Goal: Obtain resource: Obtain resource

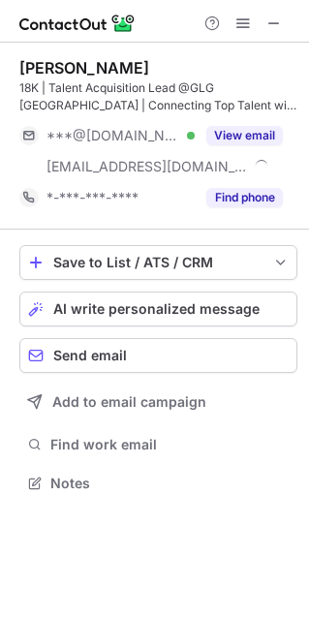
scroll to position [469, 309]
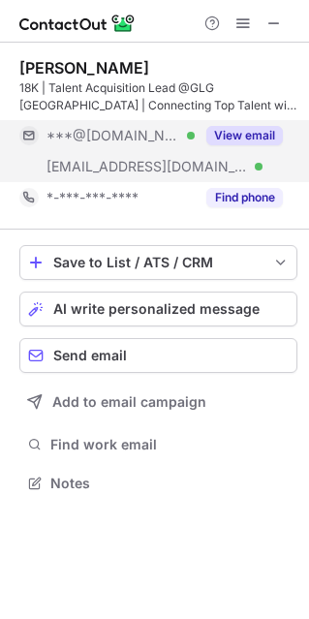
click at [239, 130] on button "View email" at bounding box center [244, 135] width 77 height 19
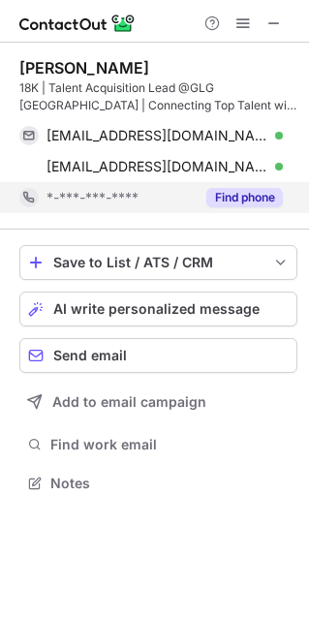
click at [244, 206] on button "Find phone" at bounding box center [244, 197] width 77 height 19
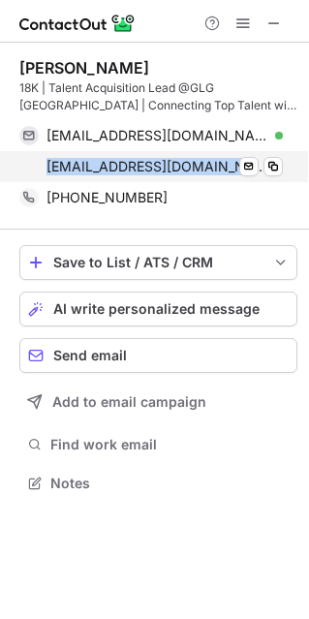
drag, startPoint x: 40, startPoint y: 165, endPoint x: 227, endPoint y: 170, distance: 187.0
click at [227, 170] on div "ashringarpure@glgroup.com Verified Send email Copy" at bounding box center [150, 166] width 263 height 31
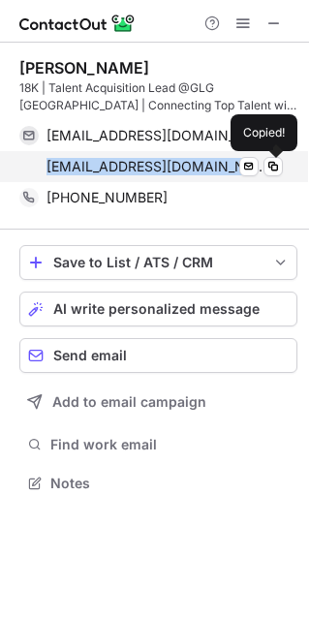
copy span "ashringarpure@glgroup.com"
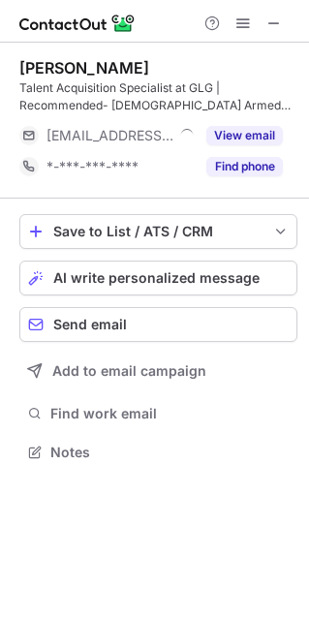
scroll to position [438, 309]
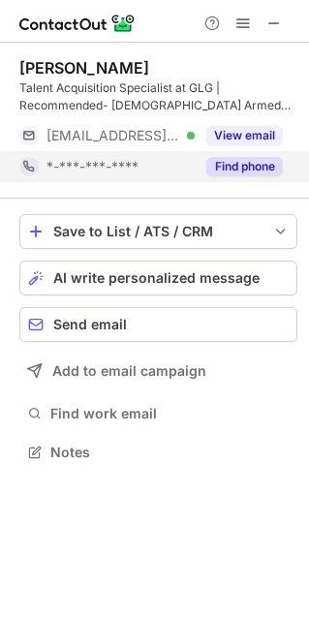
click at [243, 167] on button "Find phone" at bounding box center [244, 166] width 77 height 19
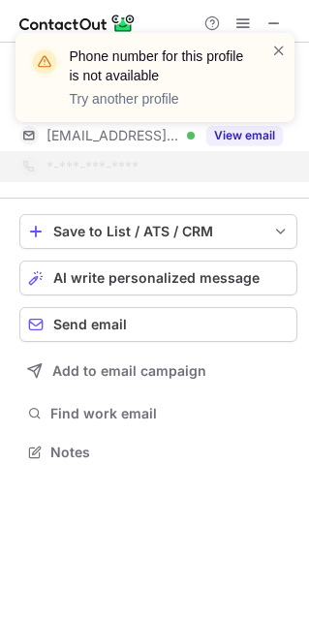
click at [270, 26] on div "Phone number for this profile is not available Try another profile" at bounding box center [155, 85] width 310 height 143
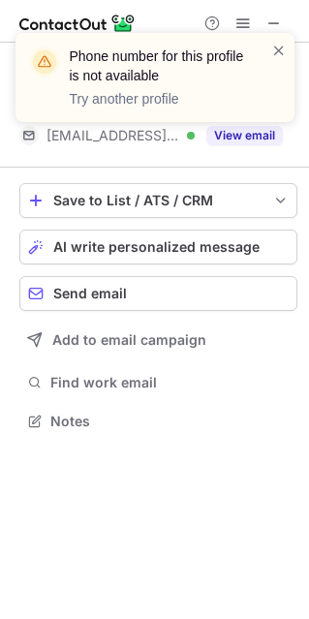
click at [274, 19] on div "Phone number for this profile is not available Try another profile" at bounding box center [155, 85] width 310 height 143
click at [280, 54] on span at bounding box center [278, 50] width 15 height 19
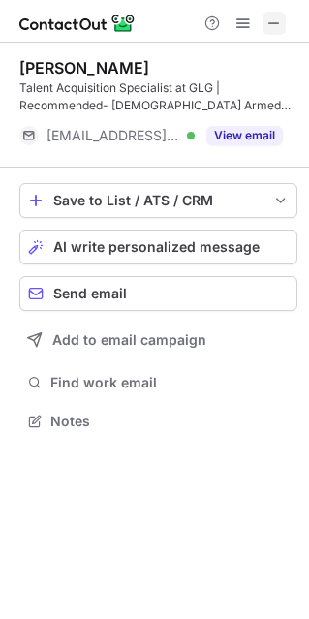
click at [280, 17] on span at bounding box center [273, 22] width 15 height 15
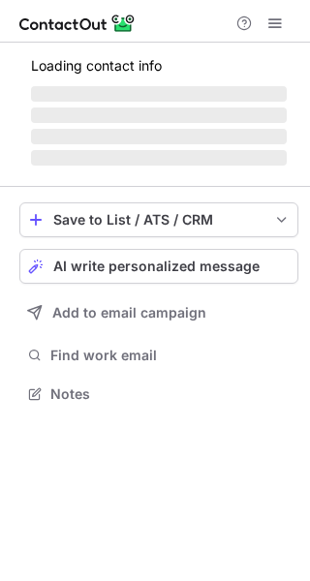
scroll to position [391, 310]
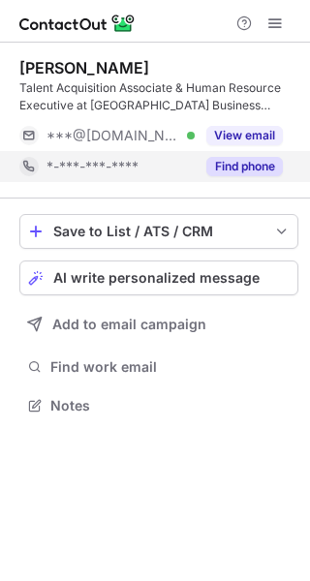
click at [231, 165] on button "Find phone" at bounding box center [244, 166] width 77 height 19
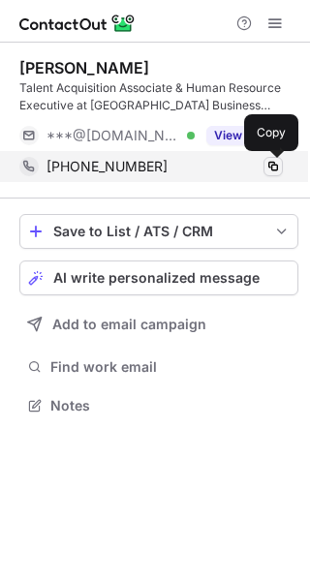
click at [269, 168] on span at bounding box center [272, 166] width 15 height 15
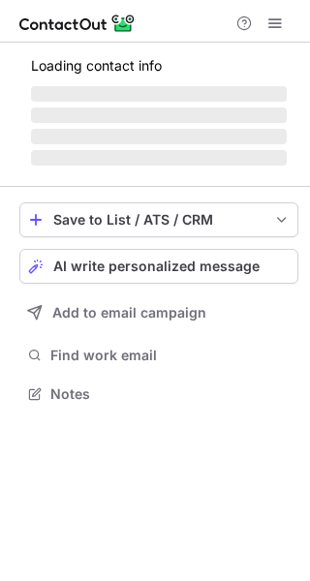
scroll to position [405, 310]
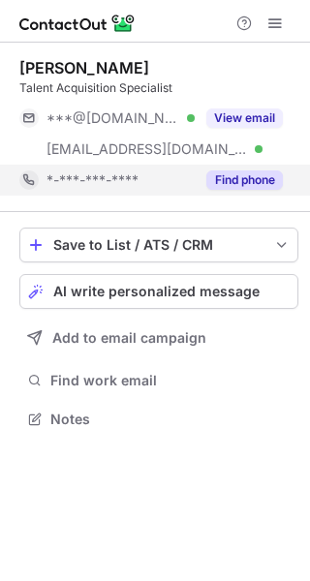
click at [218, 178] on button "Find phone" at bounding box center [244, 179] width 77 height 19
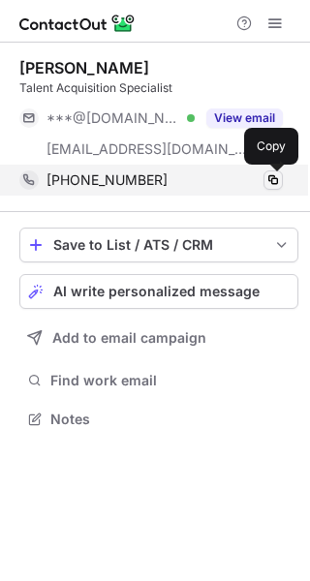
click at [276, 182] on span at bounding box center [272, 179] width 15 height 15
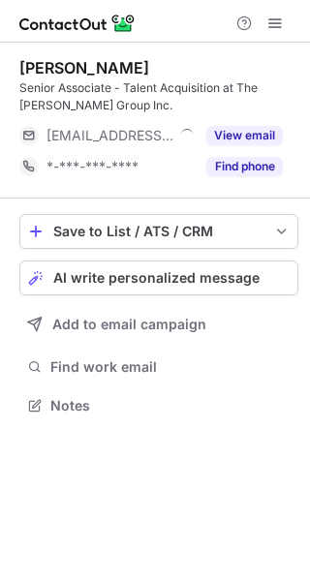
scroll to position [391, 310]
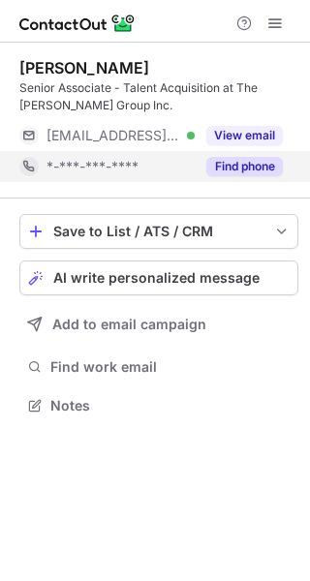
click at [214, 170] on button "Find phone" at bounding box center [244, 166] width 77 height 19
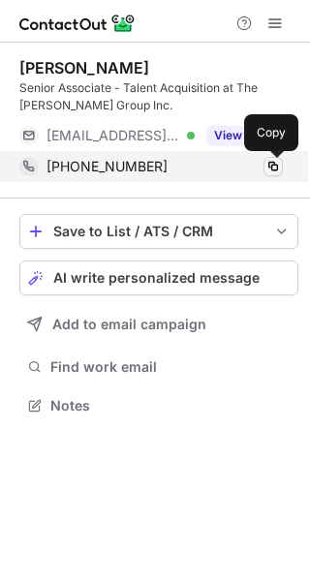
click at [268, 164] on span at bounding box center [272, 166] width 15 height 15
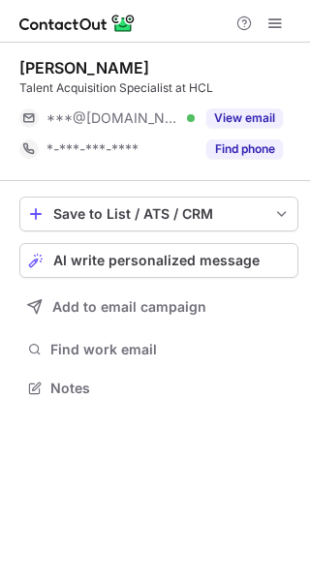
scroll to position [10, 10]
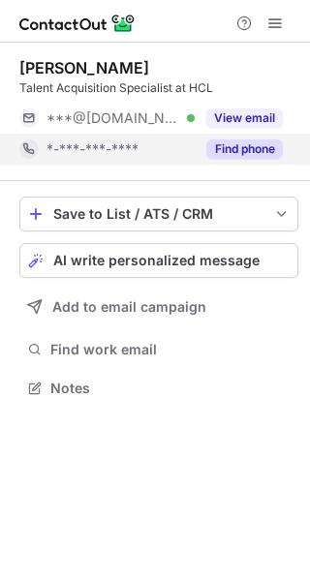
click at [233, 162] on div "Find phone" at bounding box center [239, 149] width 88 height 31
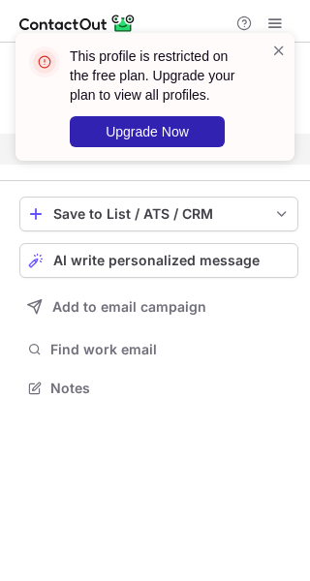
scroll to position [343, 310]
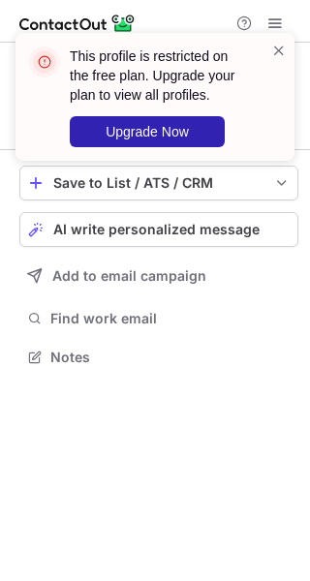
click at [278, 28] on div "This profile is restricted on the free plan. Upgrade your plan to view all prof…" at bounding box center [155, 105] width 310 height 182
click at [268, 15] on div "This profile is restricted on the free plan. Upgrade your plan to view all prof…" at bounding box center [155, 105] width 310 height 182
click at [274, 44] on span at bounding box center [278, 50] width 15 height 19
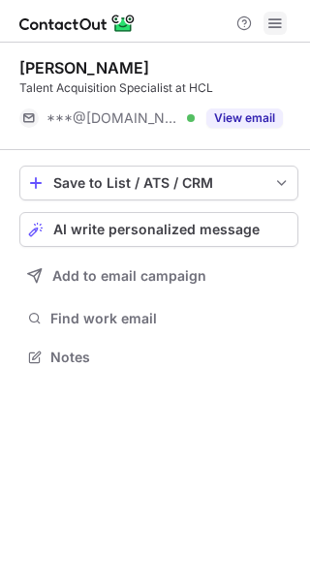
click at [273, 24] on span at bounding box center [274, 22] width 15 height 15
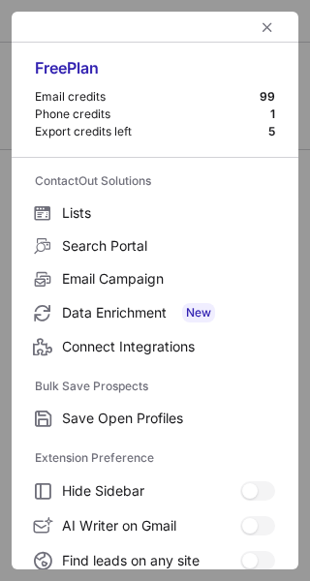
scroll to position [225, 0]
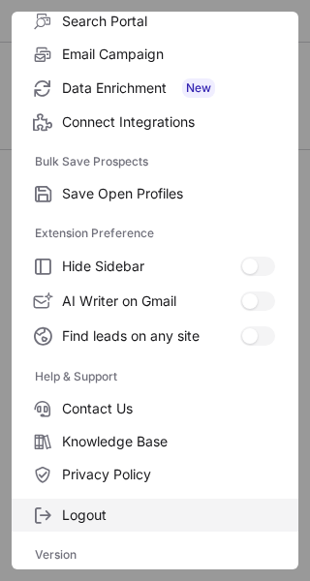
click at [46, 516] on span at bounding box center [42, 515] width 15 height 15
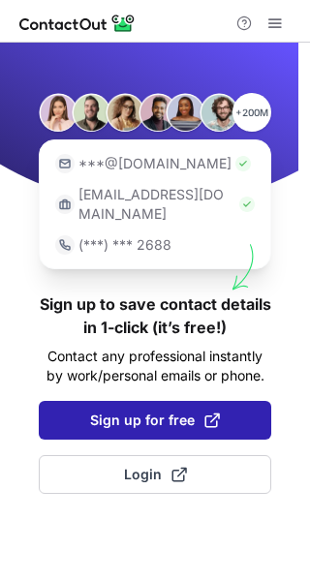
click at [117, 411] on span "Sign up for free" at bounding box center [155, 420] width 130 height 19
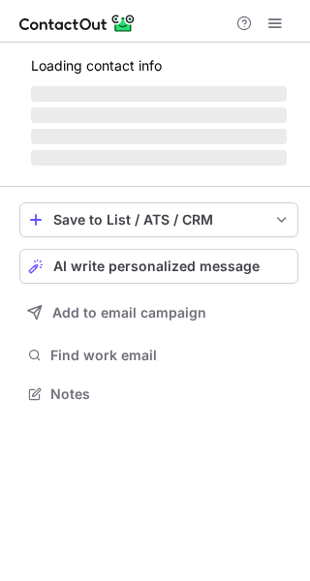
scroll to position [10, 10]
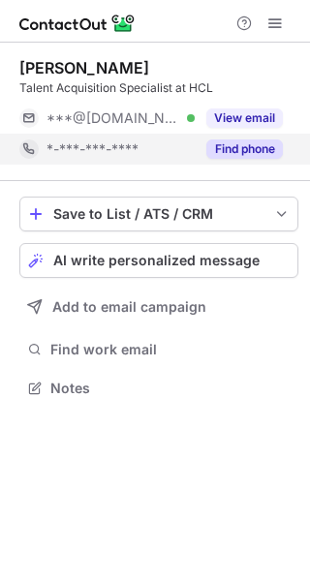
click at [246, 162] on div "Find phone" at bounding box center [239, 149] width 88 height 31
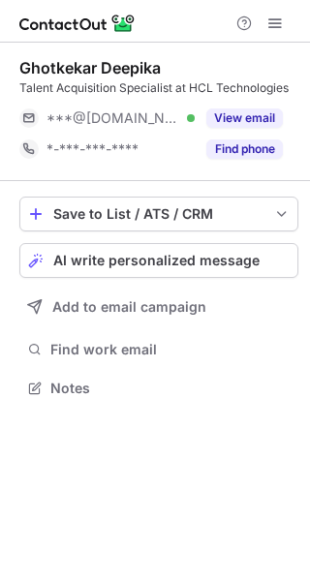
scroll to position [10, 10]
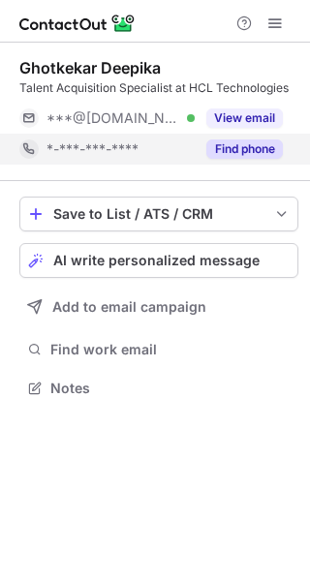
click at [250, 148] on button "Find phone" at bounding box center [244, 148] width 77 height 19
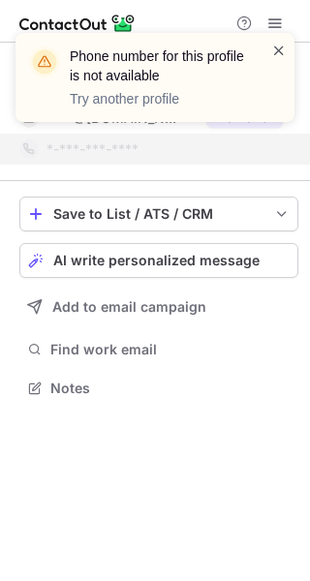
click at [283, 46] on span at bounding box center [278, 50] width 15 height 19
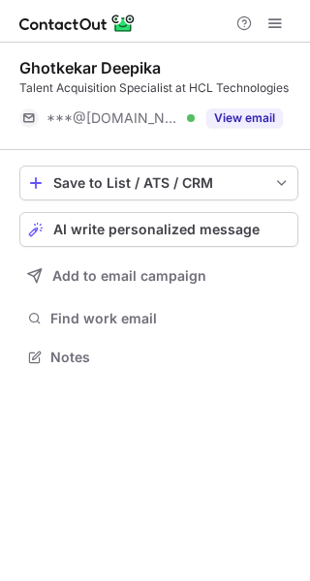
scroll to position [343, 310]
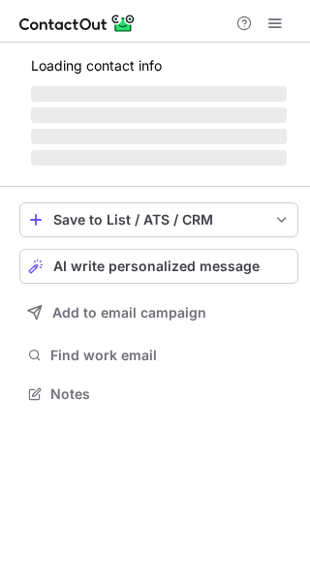
scroll to position [405, 310]
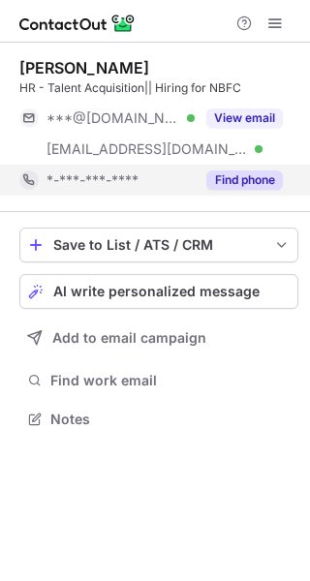
click at [212, 179] on button "Find phone" at bounding box center [244, 179] width 77 height 19
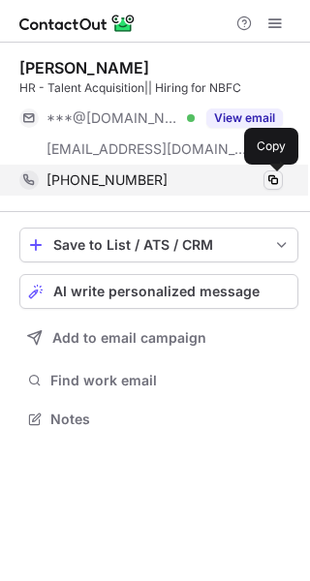
click at [274, 184] on span at bounding box center [272, 179] width 15 height 15
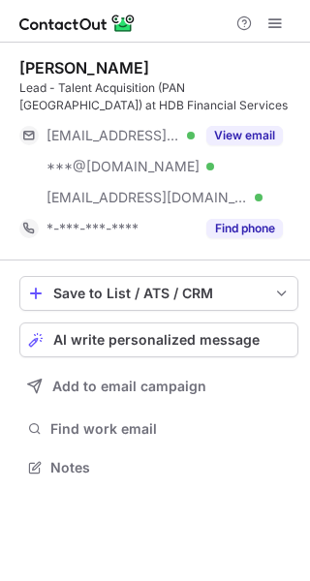
scroll to position [453, 310]
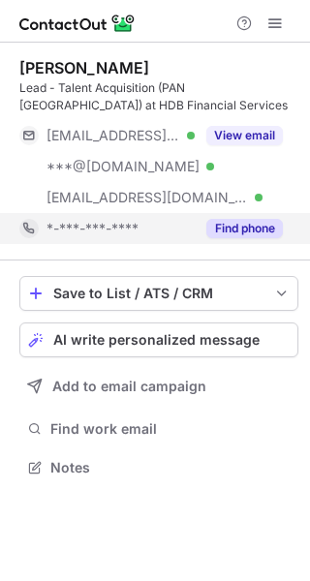
click at [231, 228] on button "Find phone" at bounding box center [244, 228] width 77 height 19
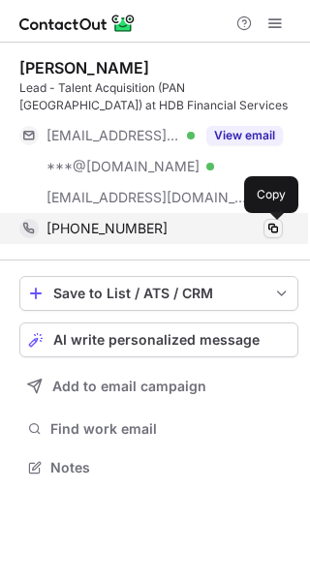
click at [270, 232] on span at bounding box center [272, 228] width 15 height 15
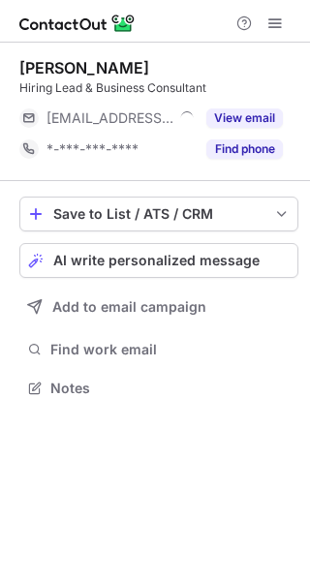
scroll to position [10, 10]
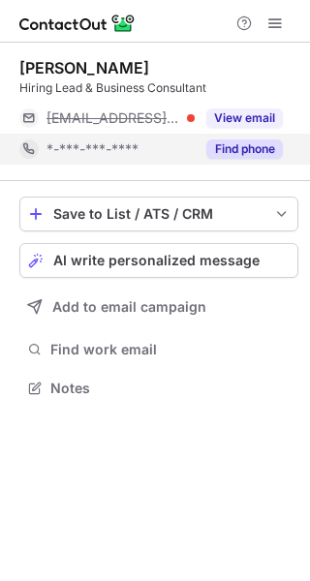
click at [257, 160] on div "Find phone" at bounding box center [239, 149] width 88 height 31
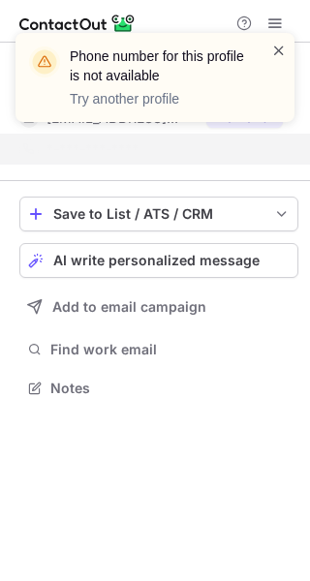
click at [280, 46] on span at bounding box center [278, 50] width 15 height 19
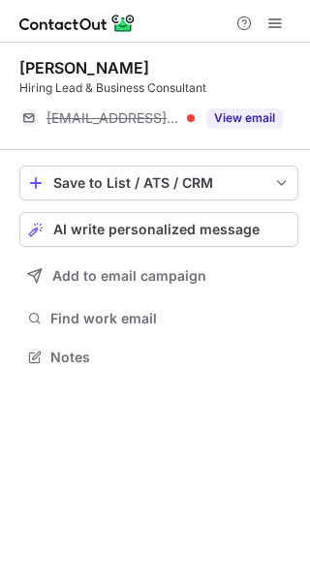
scroll to position [343, 310]
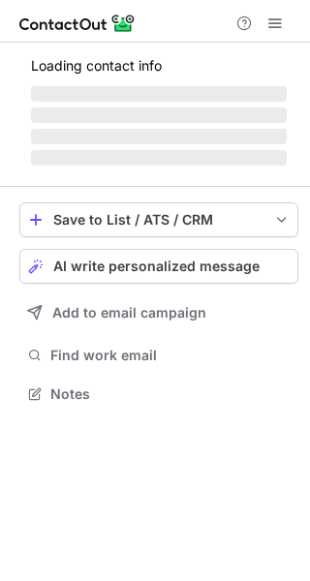
scroll to position [405, 310]
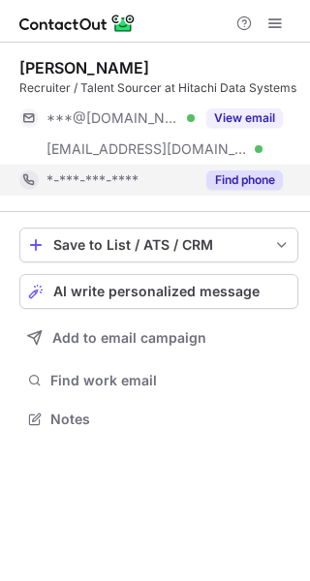
click at [228, 183] on button "Find phone" at bounding box center [244, 179] width 77 height 19
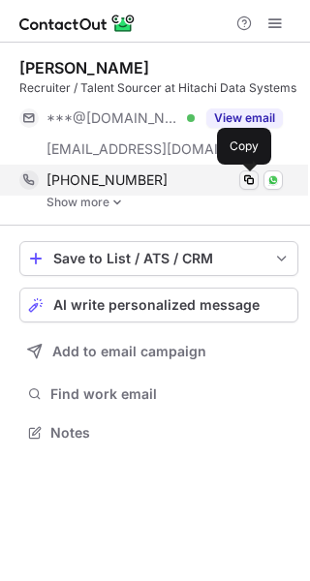
click at [246, 182] on span at bounding box center [248, 179] width 15 height 15
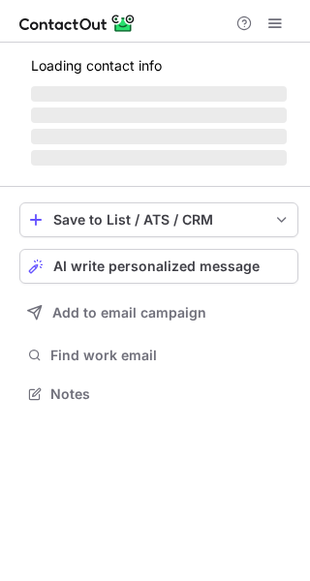
scroll to position [391, 310]
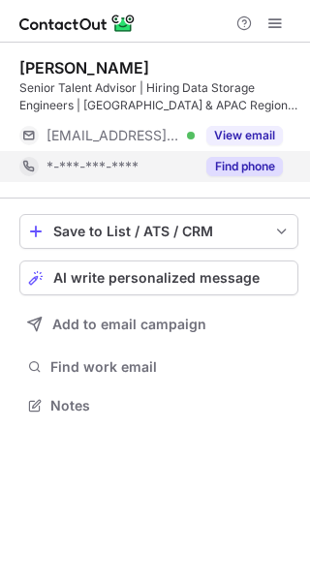
click at [236, 171] on button "Find phone" at bounding box center [244, 166] width 77 height 19
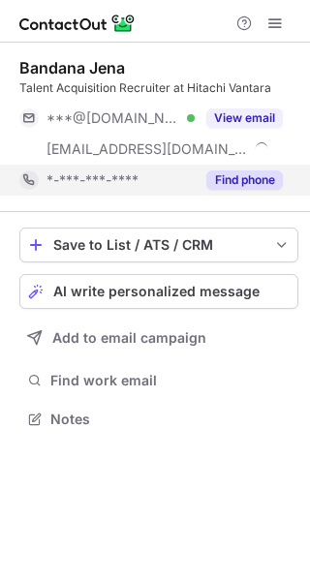
scroll to position [405, 310]
click at [209, 185] on button "Find phone" at bounding box center [244, 179] width 77 height 19
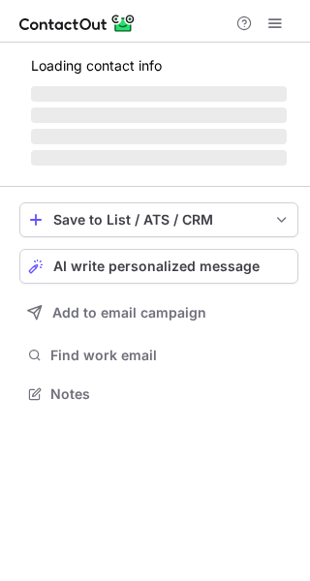
scroll to position [10, 10]
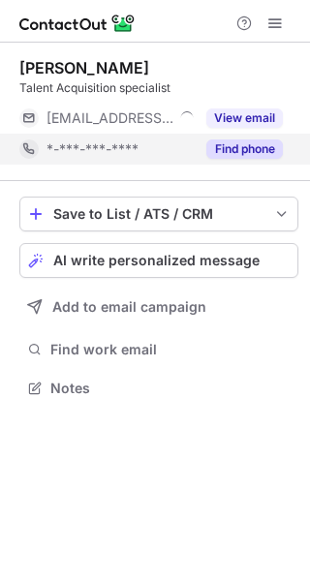
click at [238, 146] on button "Find phone" at bounding box center [244, 148] width 77 height 19
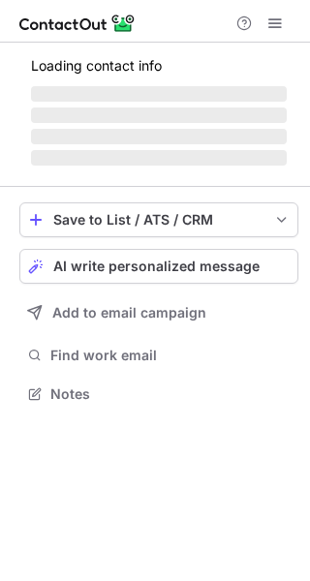
scroll to position [391, 310]
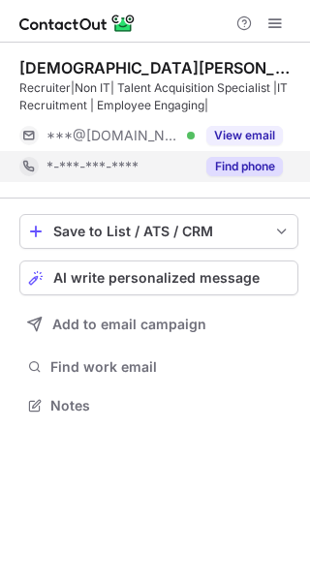
click at [219, 166] on button "Find phone" at bounding box center [244, 166] width 77 height 19
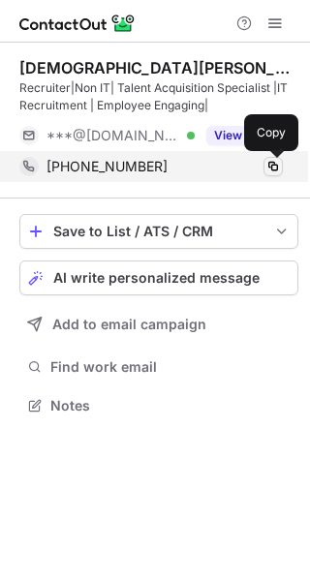
click at [269, 166] on span at bounding box center [272, 166] width 15 height 15
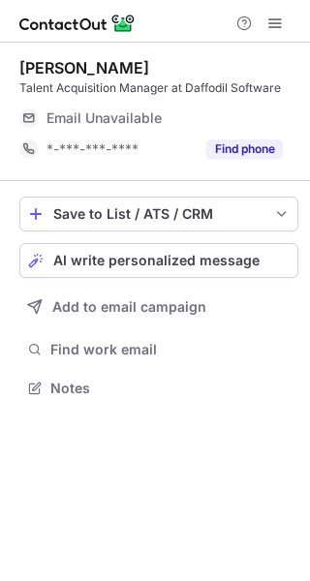
scroll to position [10, 10]
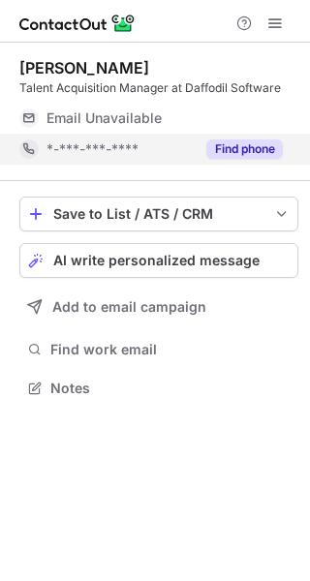
click at [234, 162] on div "Find phone" at bounding box center [239, 149] width 88 height 31
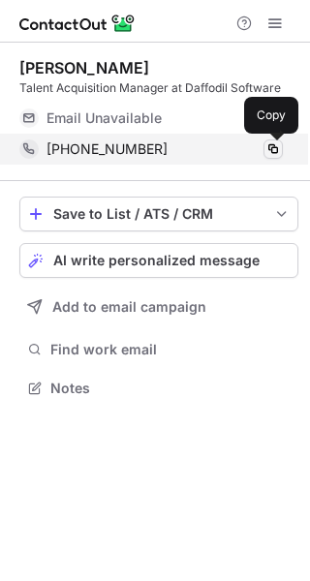
click at [270, 151] on span at bounding box center [272, 148] width 15 height 15
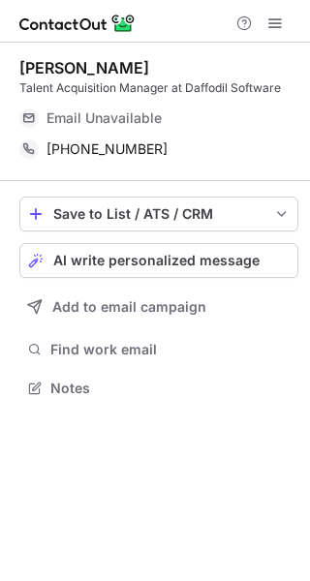
scroll to position [374, 310]
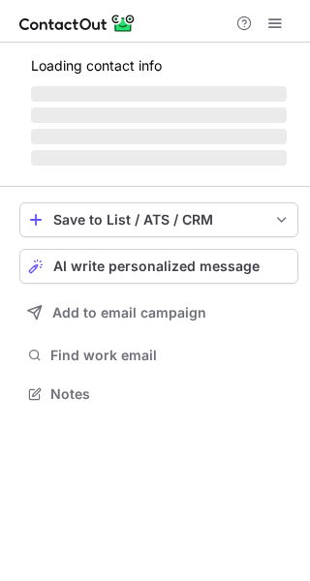
scroll to position [422, 310]
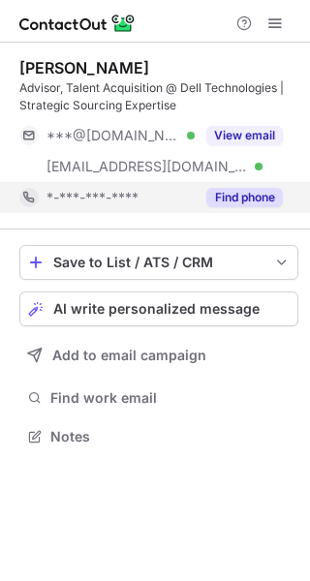
click at [237, 189] on button "Find phone" at bounding box center [244, 197] width 77 height 19
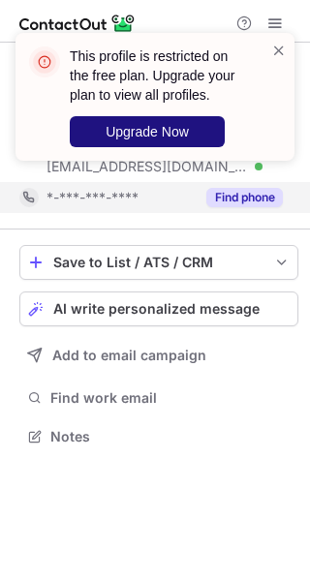
click at [181, 119] on button "Upgrade Now" at bounding box center [147, 131] width 155 height 31
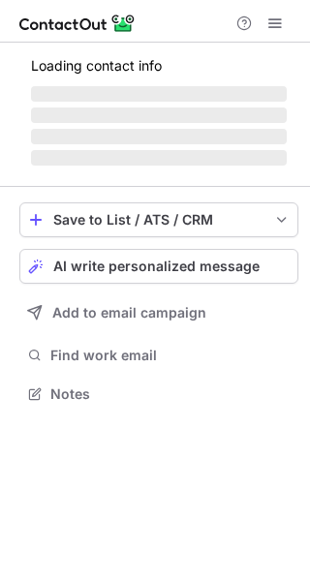
scroll to position [422, 310]
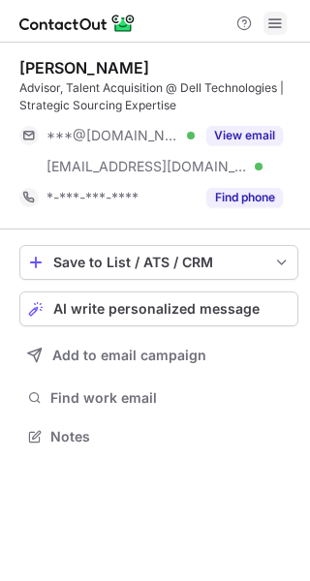
click at [277, 23] on span at bounding box center [274, 22] width 15 height 15
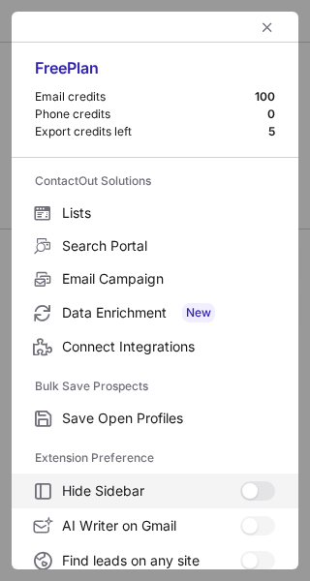
scroll to position [225, 0]
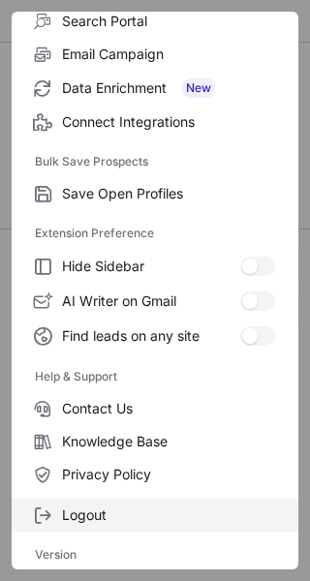
click at [97, 507] on span "Logout" at bounding box center [168, 515] width 213 height 17
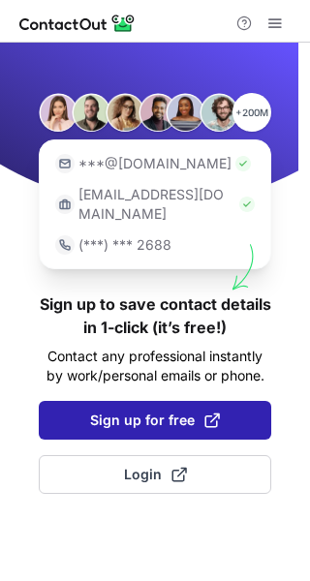
click at [140, 414] on button "Sign up for free" at bounding box center [155, 420] width 232 height 39
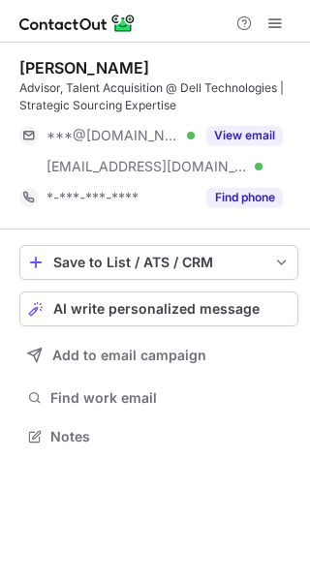
scroll to position [422, 310]
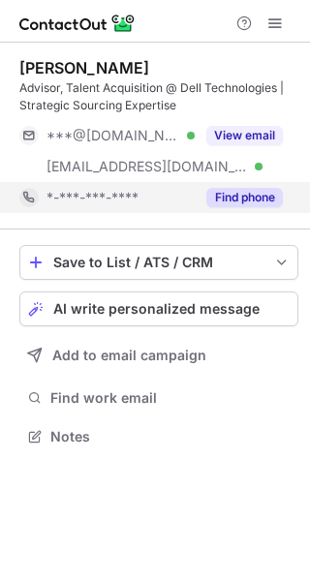
click at [237, 194] on button "Find phone" at bounding box center [244, 197] width 77 height 19
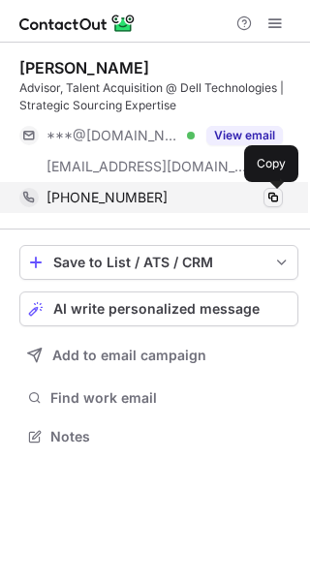
click at [277, 202] on span at bounding box center [272, 197] width 15 height 15
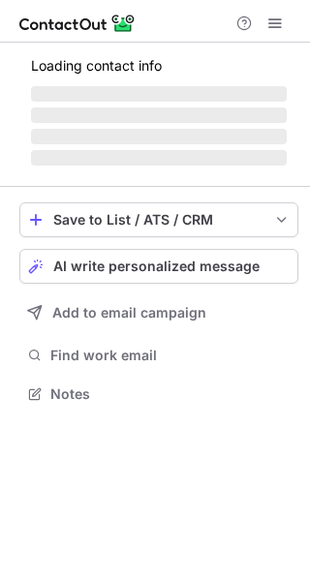
scroll to position [405, 310]
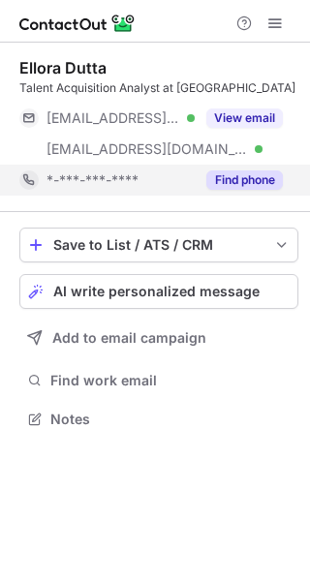
click at [231, 177] on button "Find phone" at bounding box center [244, 179] width 77 height 19
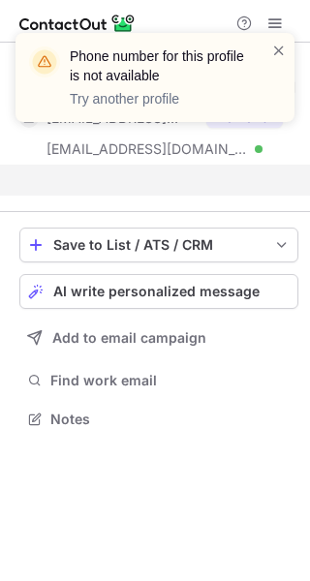
scroll to position [374, 310]
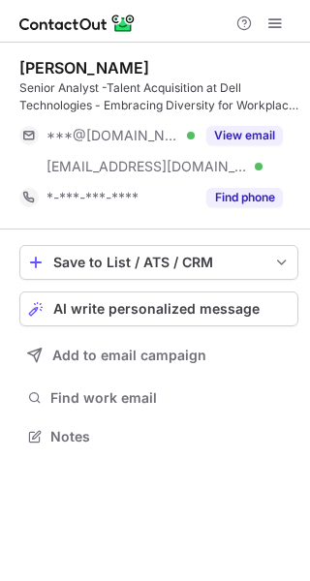
scroll to position [422, 310]
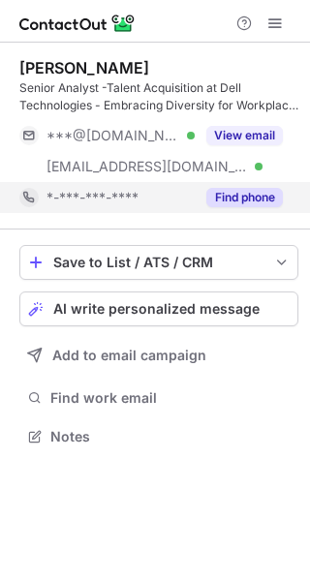
click at [224, 183] on div "Find phone" at bounding box center [239, 197] width 88 height 31
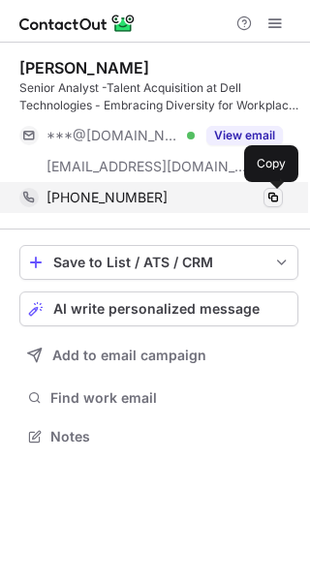
click at [272, 198] on span at bounding box center [272, 197] width 15 height 15
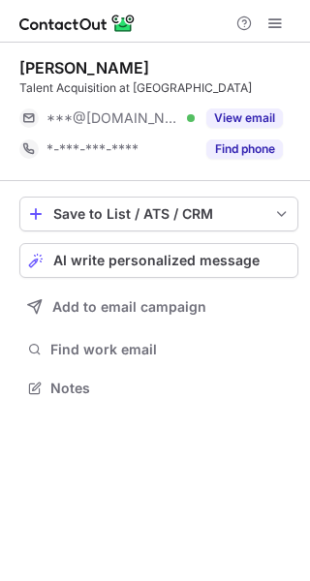
scroll to position [374, 310]
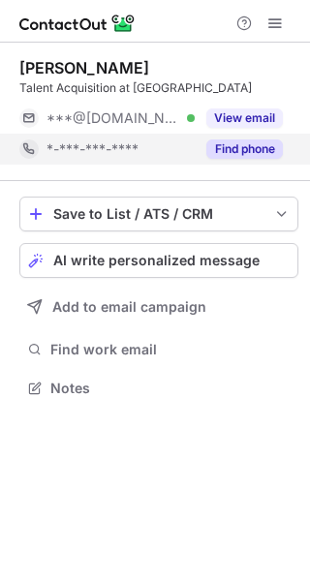
click at [235, 156] on button "Find phone" at bounding box center [244, 148] width 77 height 19
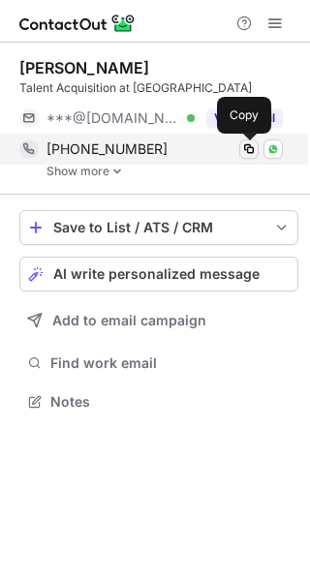
click at [247, 152] on span at bounding box center [248, 148] width 15 height 15
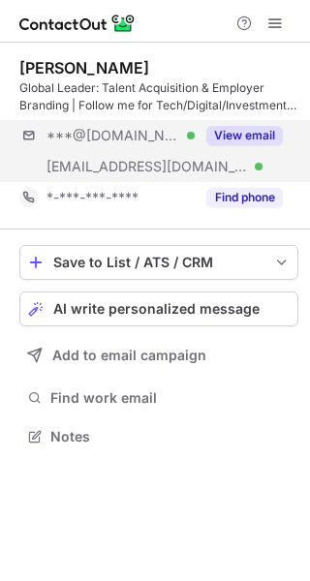
scroll to position [422, 310]
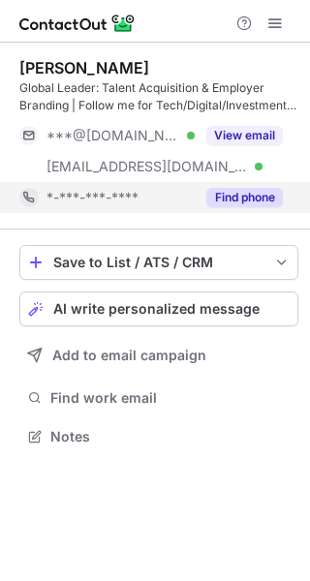
click at [232, 197] on button "Find phone" at bounding box center [244, 197] width 77 height 19
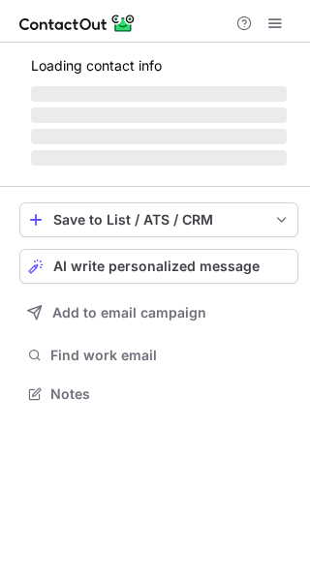
scroll to position [405, 310]
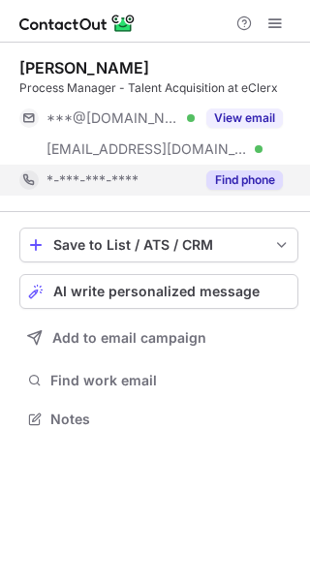
click at [235, 179] on button "Find phone" at bounding box center [244, 179] width 77 height 19
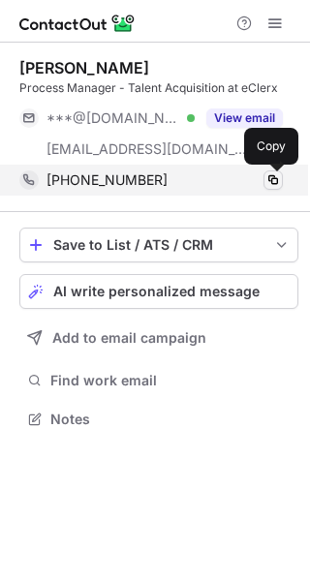
click at [278, 179] on span at bounding box center [272, 179] width 15 height 15
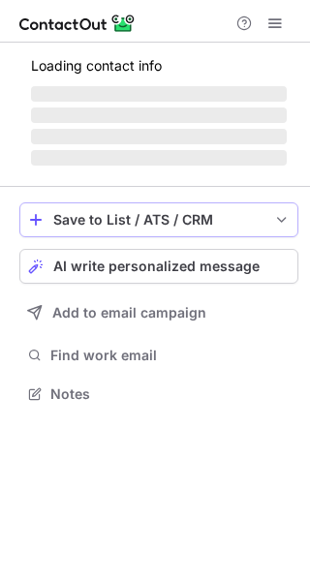
scroll to position [405, 310]
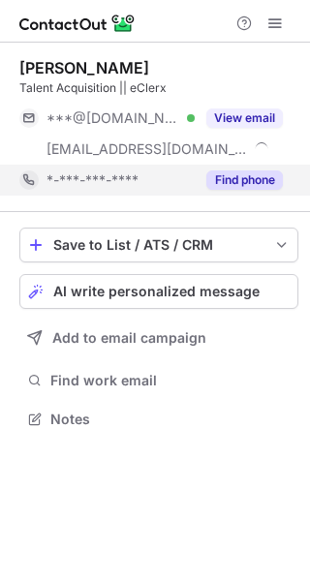
click at [263, 178] on button "Find phone" at bounding box center [244, 179] width 77 height 19
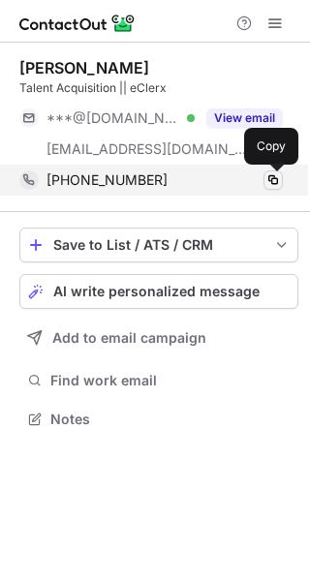
click at [266, 179] on span at bounding box center [272, 179] width 15 height 15
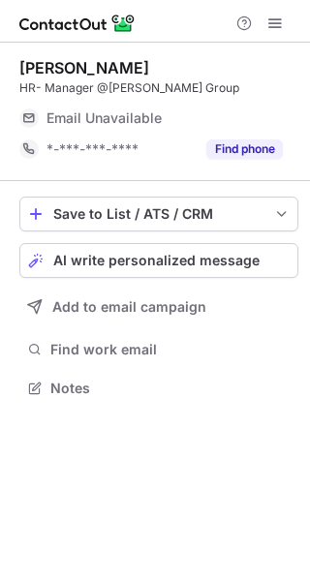
scroll to position [374, 310]
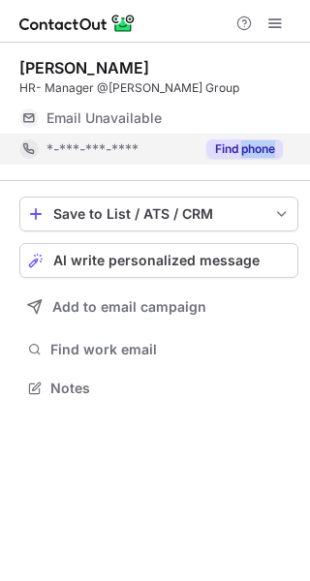
drag, startPoint x: 235, startPoint y: 169, endPoint x: 240, endPoint y: 156, distance: 13.5
click at [240, 156] on div "[PERSON_NAME] HR- Manager @[PERSON_NAME] Group Email Unavailable Email address …" at bounding box center [158, 112] width 279 height 139
click at [240, 156] on button "Find phone" at bounding box center [244, 148] width 77 height 19
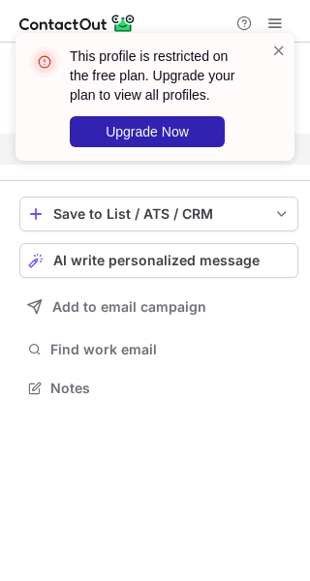
click at [278, 24] on div "This profile is restricted on the free plan. Upgrade your plan to view all prof…" at bounding box center [155, 105] width 310 height 182
click at [285, 47] on span at bounding box center [278, 50] width 15 height 19
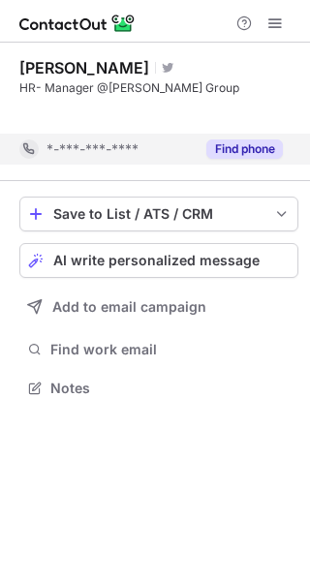
scroll to position [343, 310]
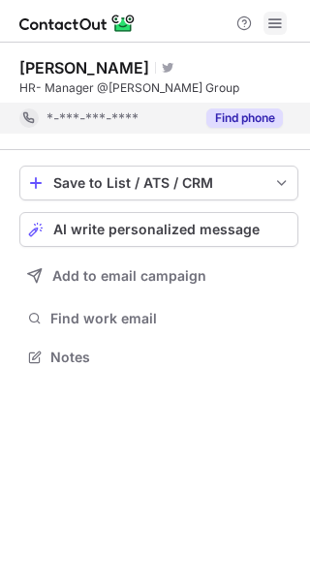
click at [270, 23] on span at bounding box center [274, 22] width 15 height 15
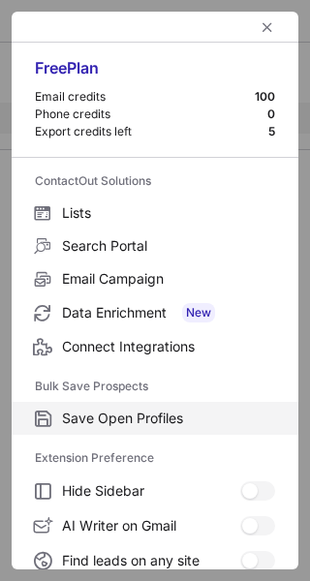
scroll to position [225, 0]
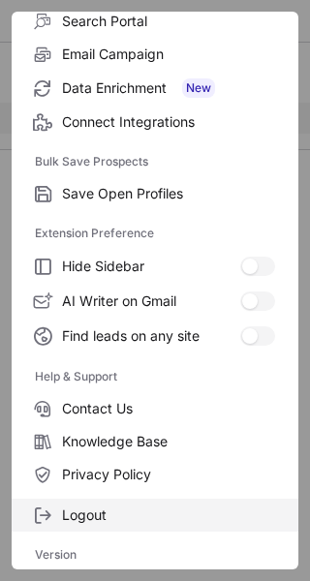
click at [93, 515] on span "Logout" at bounding box center [168, 515] width 213 height 17
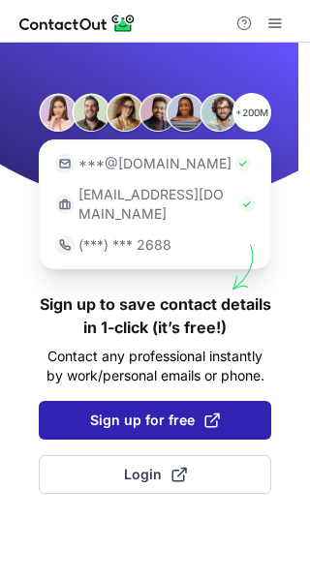
click at [160, 411] on button "Sign up for free" at bounding box center [155, 420] width 232 height 39
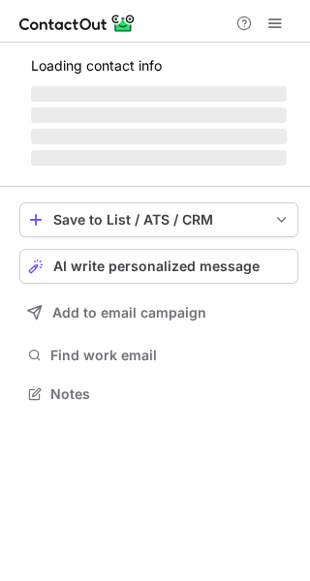
scroll to position [10, 10]
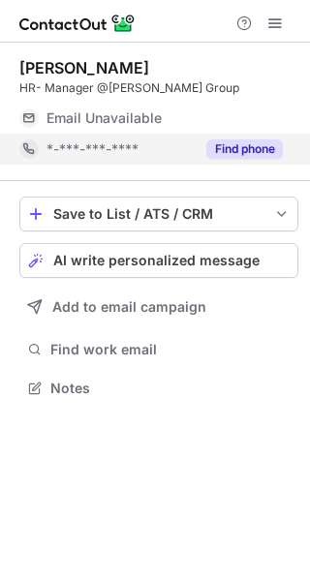
click at [249, 152] on button "Find phone" at bounding box center [244, 148] width 77 height 19
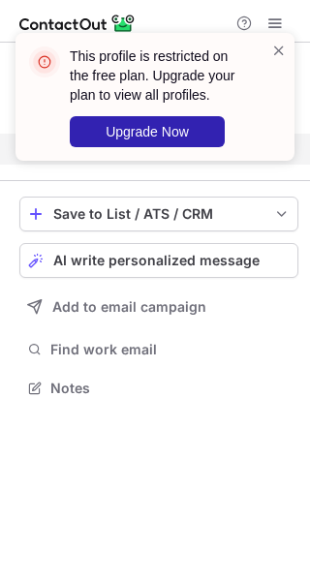
click at [282, 18] on div "This profile is restricted on the free plan. Upgrade your plan to view all prof…" at bounding box center [155, 105] width 310 height 182
click at [278, 53] on span at bounding box center [278, 50] width 15 height 19
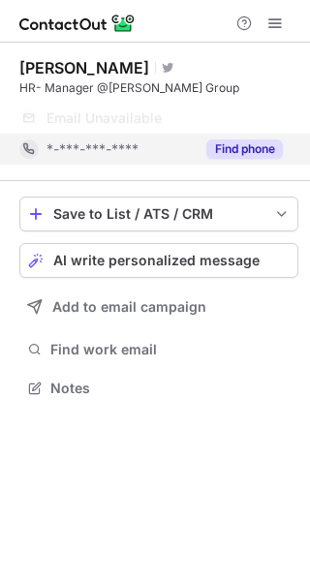
click at [272, 23] on span at bounding box center [274, 22] width 15 height 15
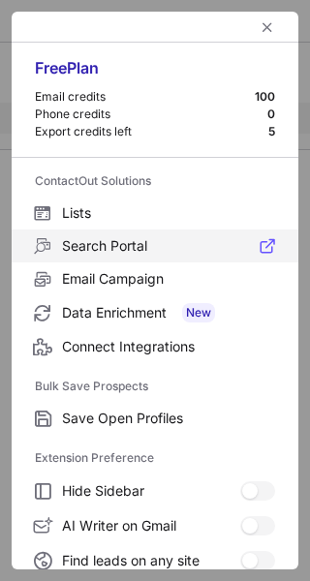
scroll to position [225, 0]
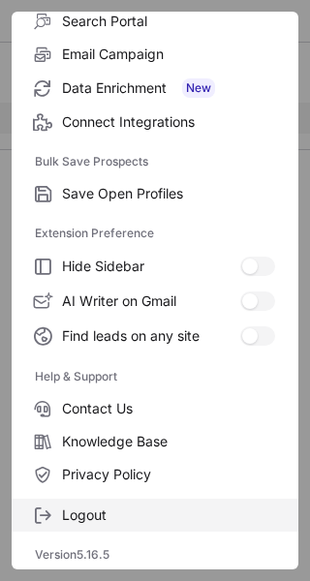
drag, startPoint x: 74, startPoint y: 530, endPoint x: 78, endPoint y: 512, distance: 18.1
click at [78, 512] on label "Logout" at bounding box center [155, 515] width 287 height 33
click at [78, 512] on span "Logout" at bounding box center [168, 515] width 213 height 17
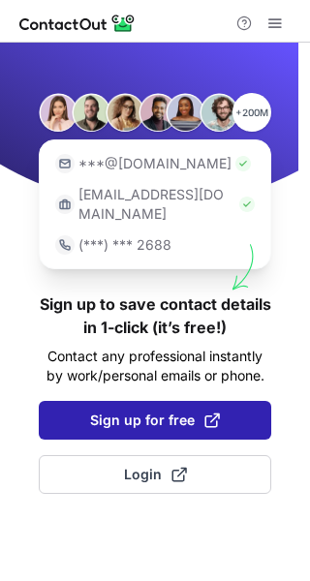
click at [175, 412] on button "Sign up for free" at bounding box center [155, 420] width 232 height 39
